Goal: Find specific page/section: Find specific page/section

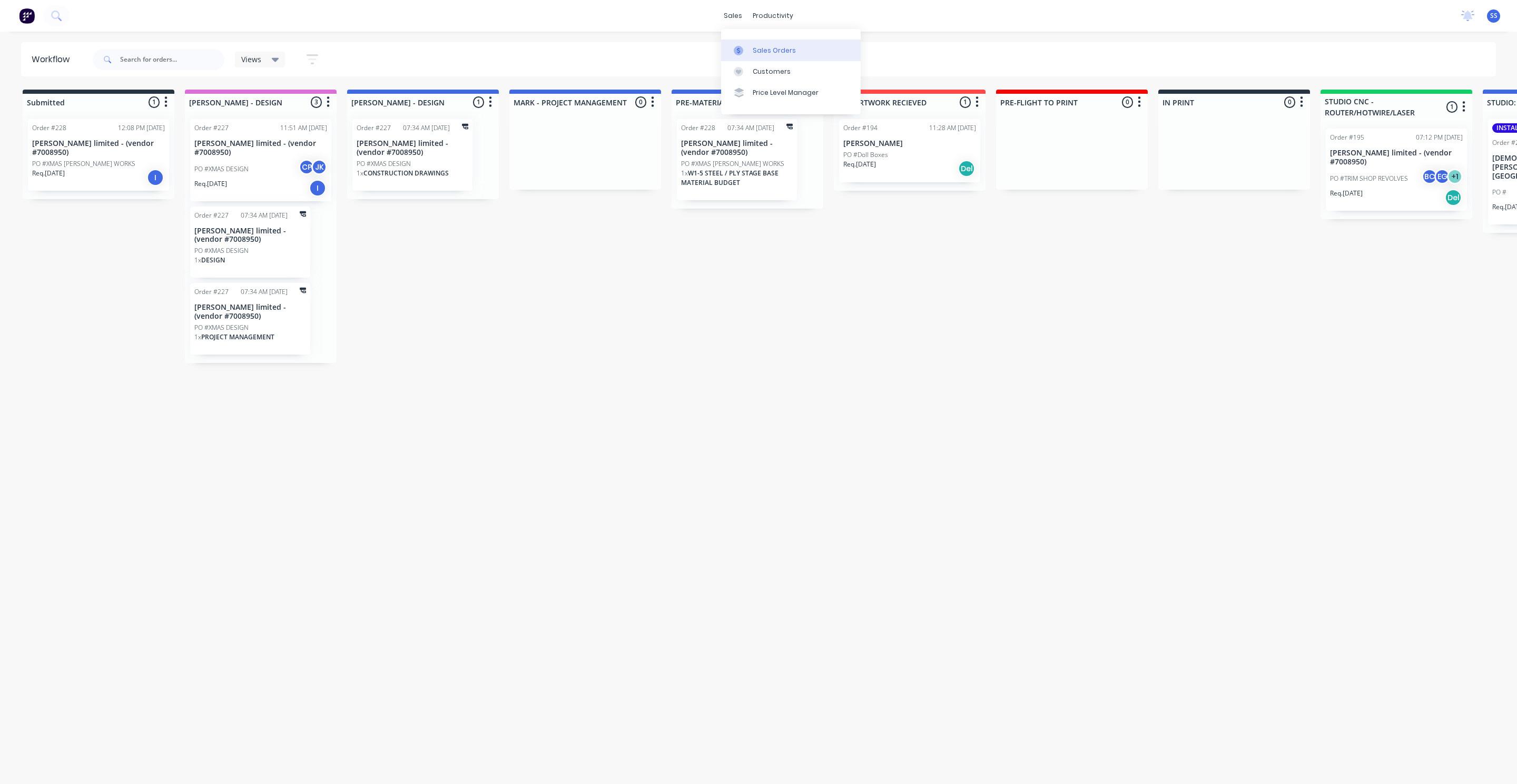
click at [759, 46] on div "Sales Orders" at bounding box center [774, 50] width 43 height 9
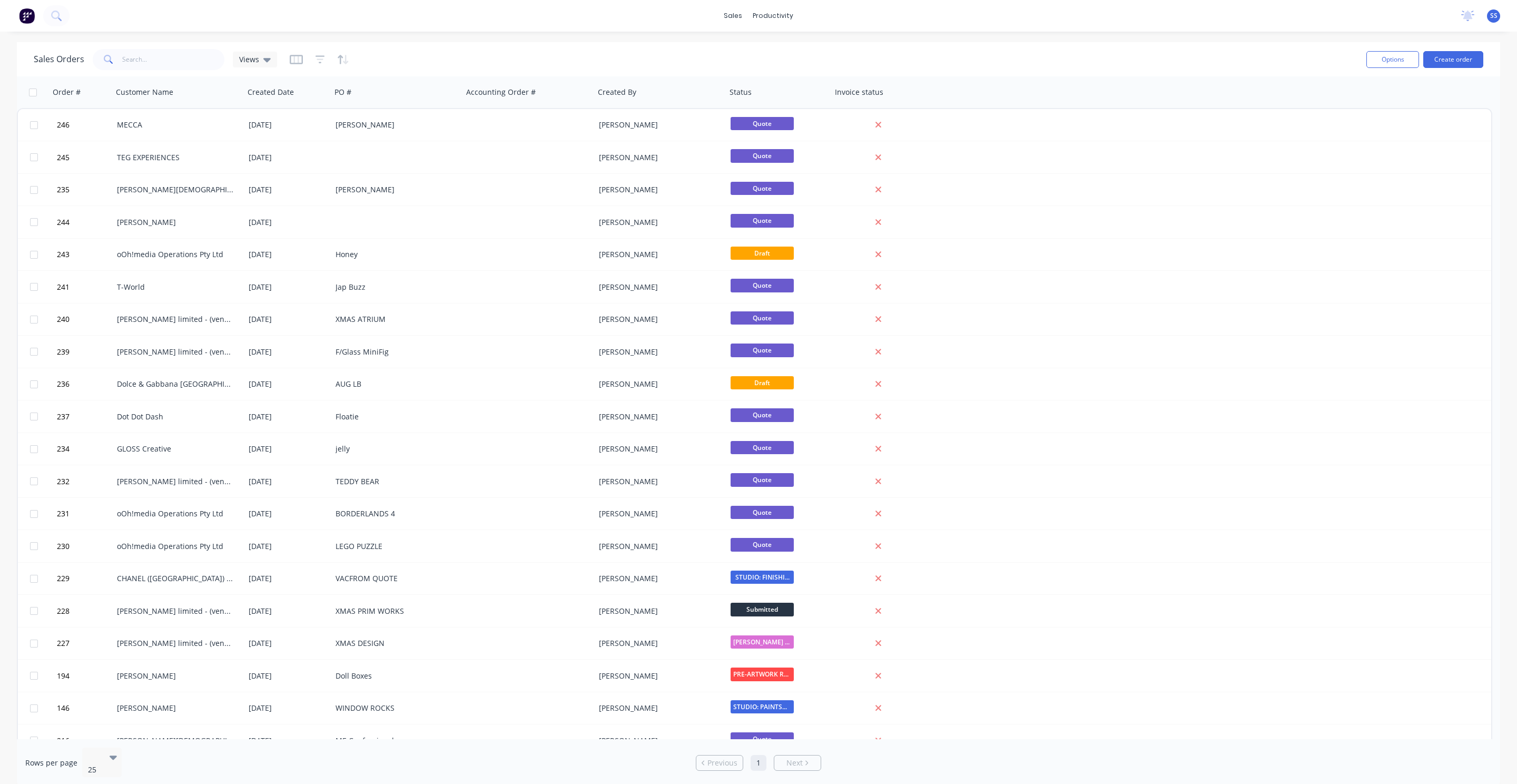
click at [28, 21] on img at bounding box center [27, 16] width 16 height 16
click at [808, 44] on link "Workflow" at bounding box center [818, 50] width 140 height 21
